Goal: Task Accomplishment & Management: Use online tool/utility

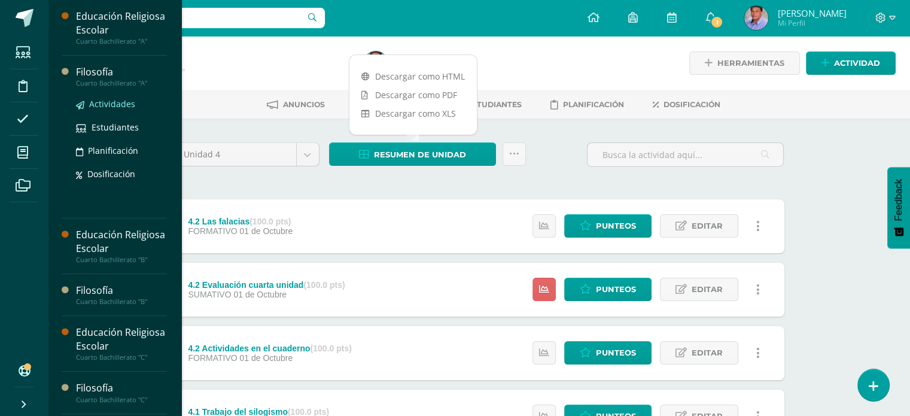
click at [112, 99] on span "Actividades" at bounding box center [112, 103] width 46 height 11
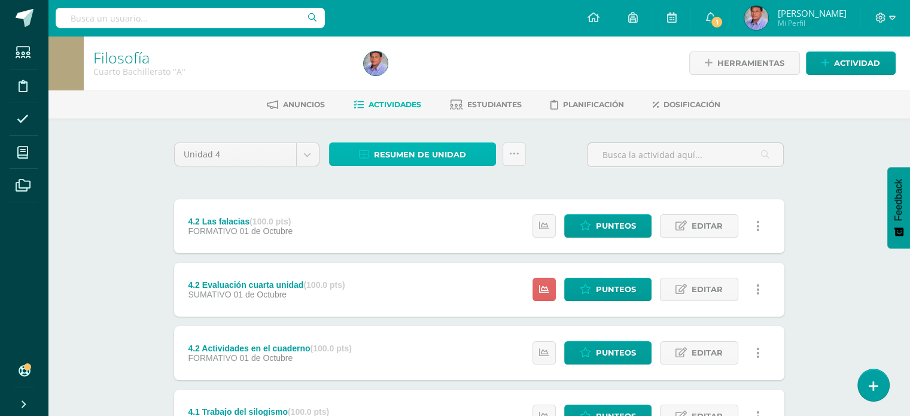
click at [409, 150] on span "Resumen de unidad" at bounding box center [420, 155] width 92 height 22
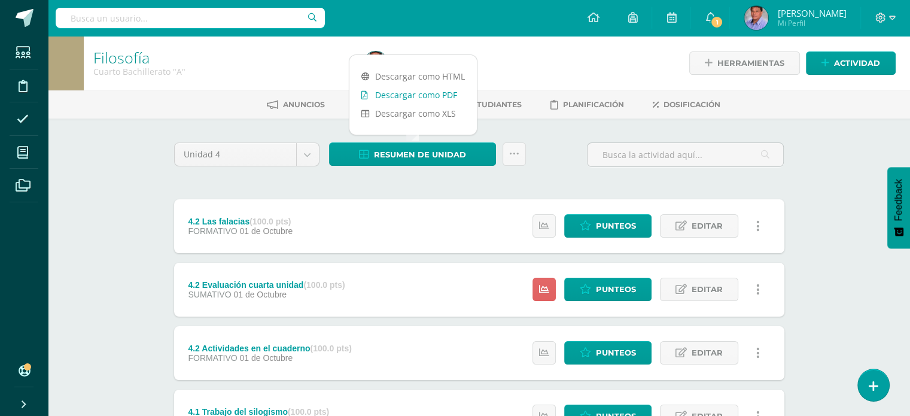
click at [422, 96] on link "Descargar como PDF" at bounding box center [412, 95] width 127 height 19
